Goal: Task Accomplishment & Management: Manage account settings

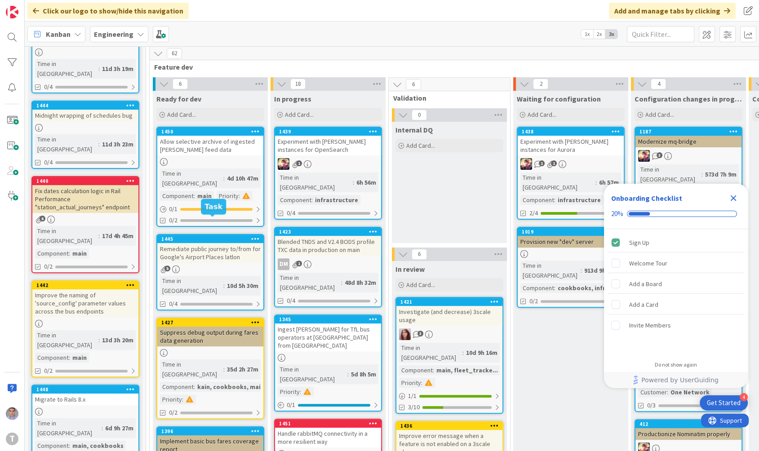
scroll to position [302, 0]
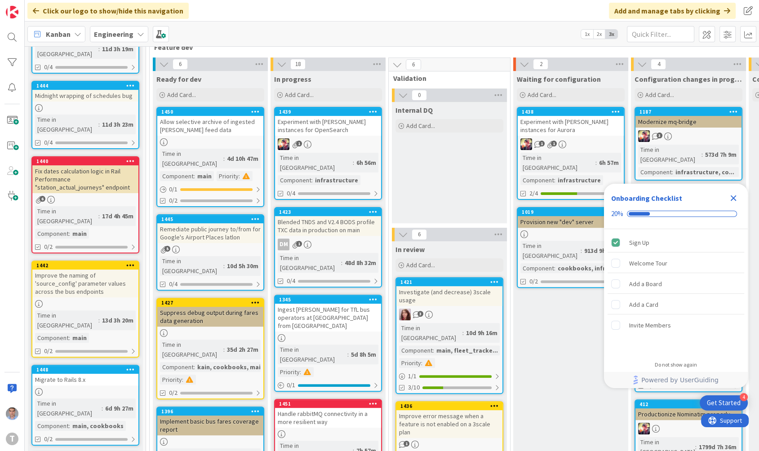
drag, startPoint x: 332, startPoint y: 321, endPoint x: 328, endPoint y: 347, distance: 25.9
click at [328, 408] on div "Handle rabbitMQ connectivity in a more resilient way" at bounding box center [328, 418] width 106 height 20
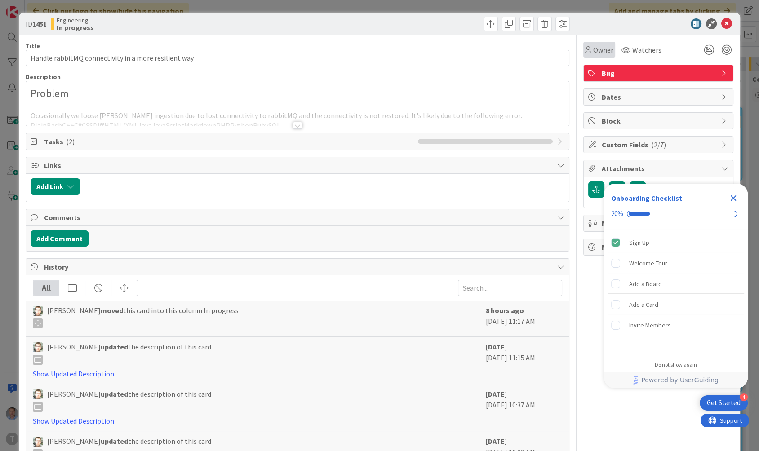
click at [605, 47] on span "Owner" at bounding box center [603, 49] width 20 height 11
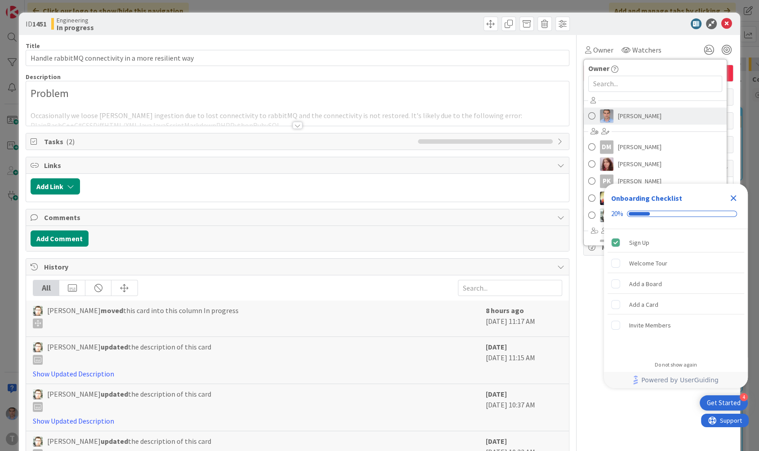
click at [607, 116] on img at bounding box center [606, 115] width 13 height 13
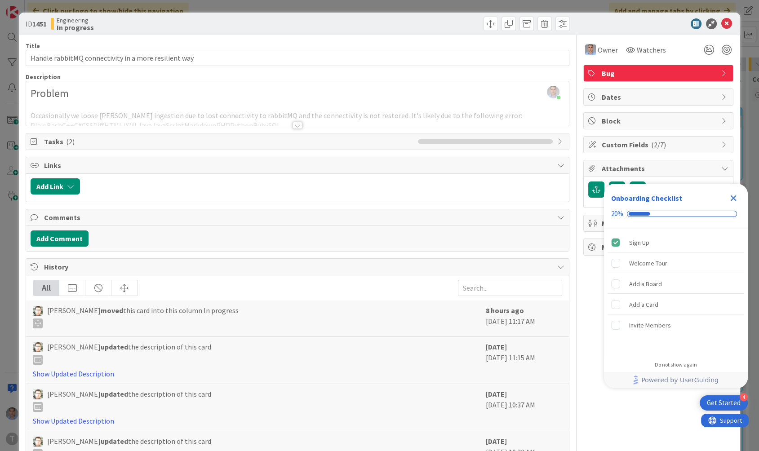
click at [297, 123] on div at bounding box center [297, 125] width 10 height 7
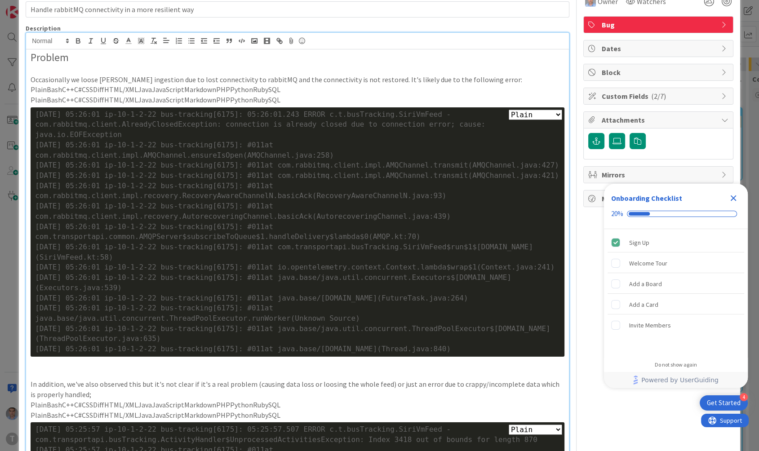
scroll to position [43, 0]
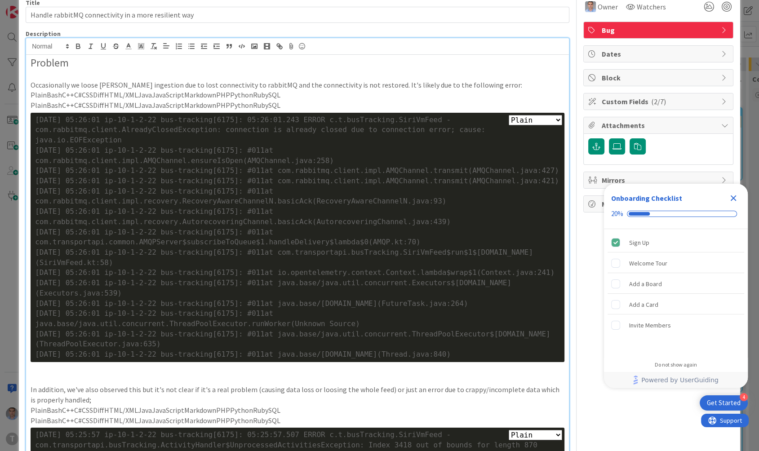
drag, startPoint x: 489, startPoint y: 364, endPoint x: 18, endPoint y: 120, distance: 529.9
click at [18, 120] on div "ID 1451 Engineering In progress Title 52 / 128 Handle rabbitMQ connectivity in …" at bounding box center [379, 225] width 759 height 451
copy div "[DATE] 05:26:01 ip-10-1-2-22 bus-tracking[6175]: 05:26:01.243 ERROR c.t.busTrac…"
